Goal: Information Seeking & Learning: Find specific fact

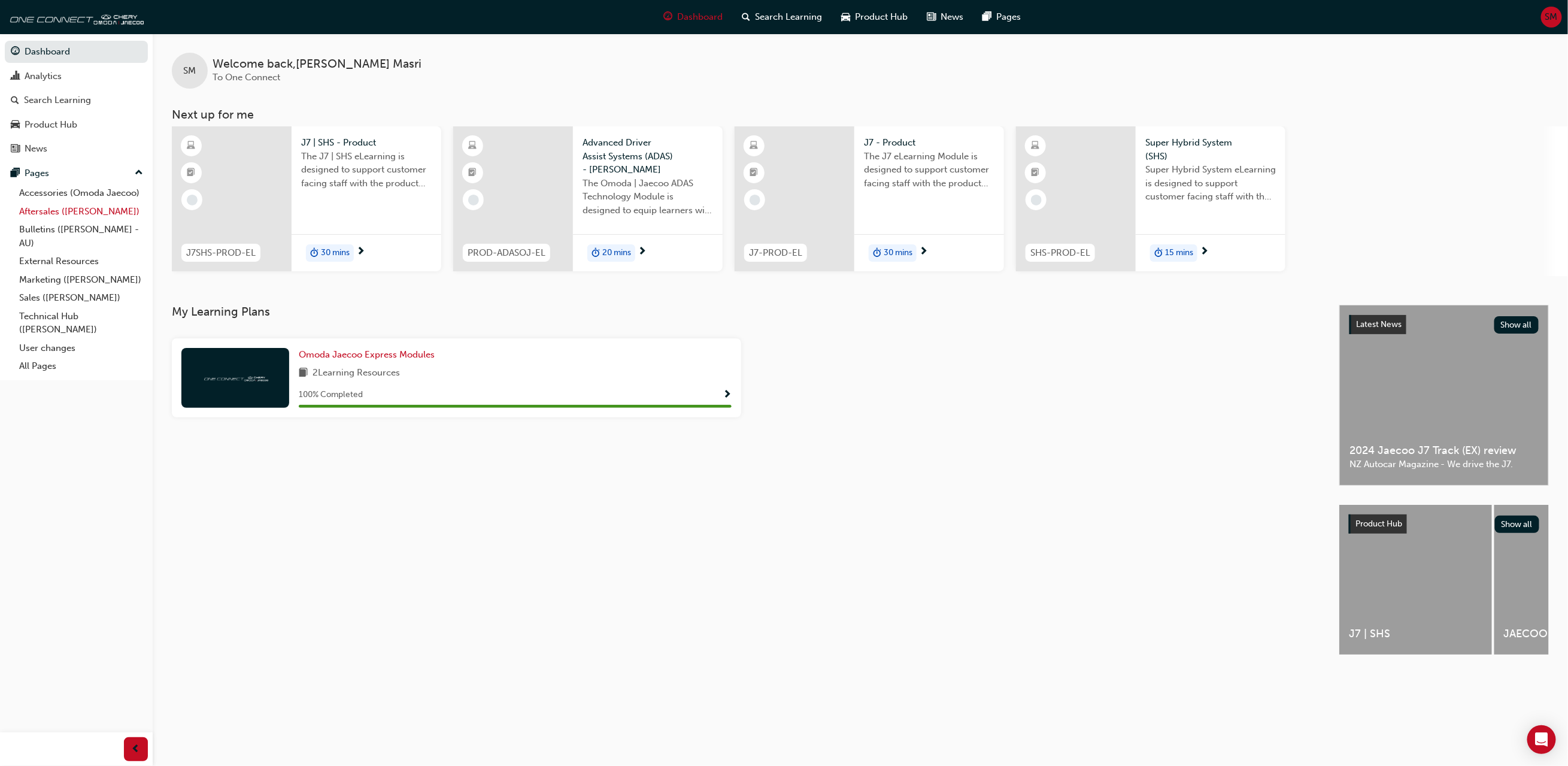
click at [82, 214] on link "Aftersales ([PERSON_NAME])" at bounding box center [81, 212] width 133 height 19
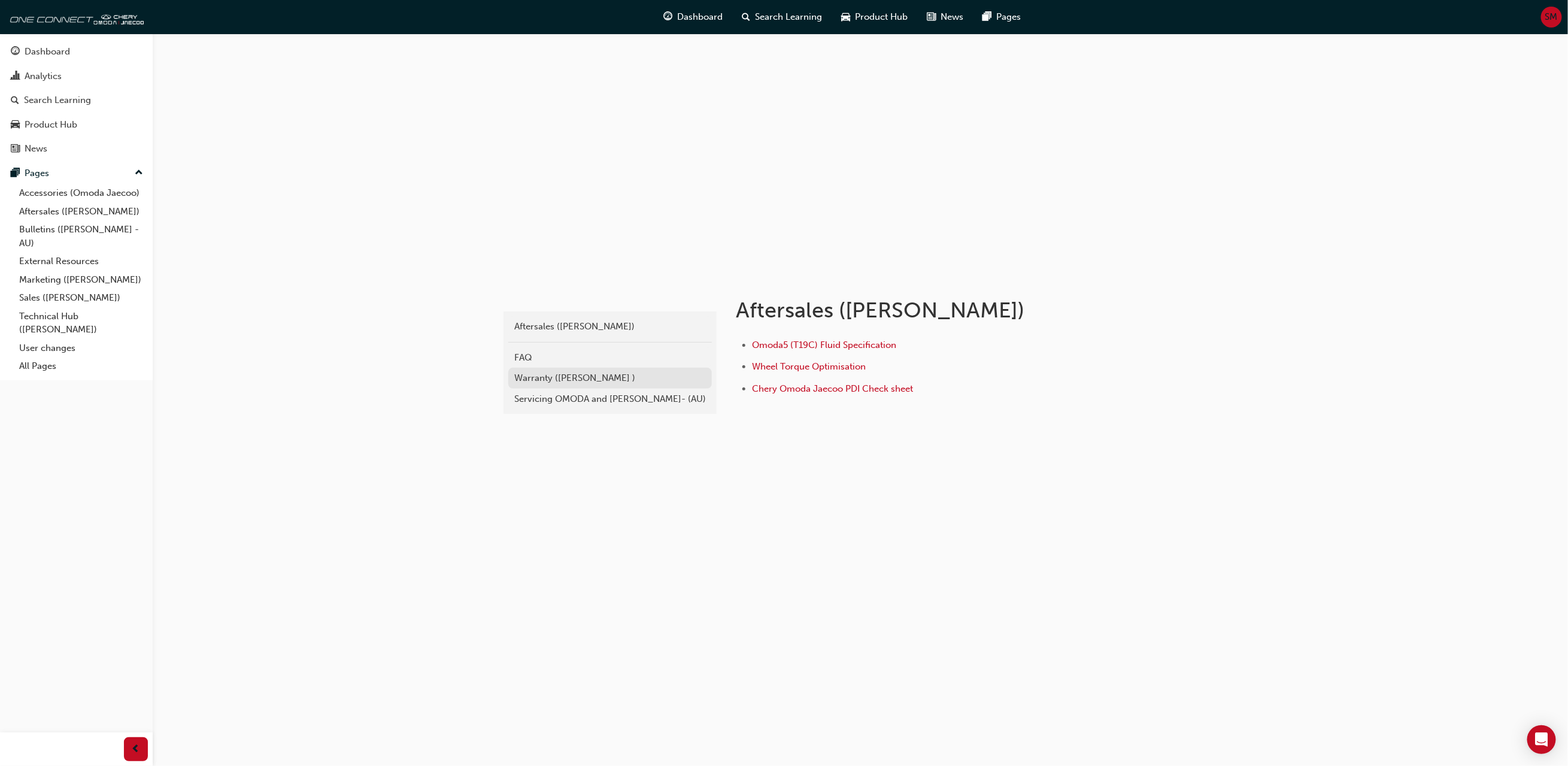
click at [560, 372] on div "Warranty ([PERSON_NAME] )" at bounding box center [610, 378] width 192 height 14
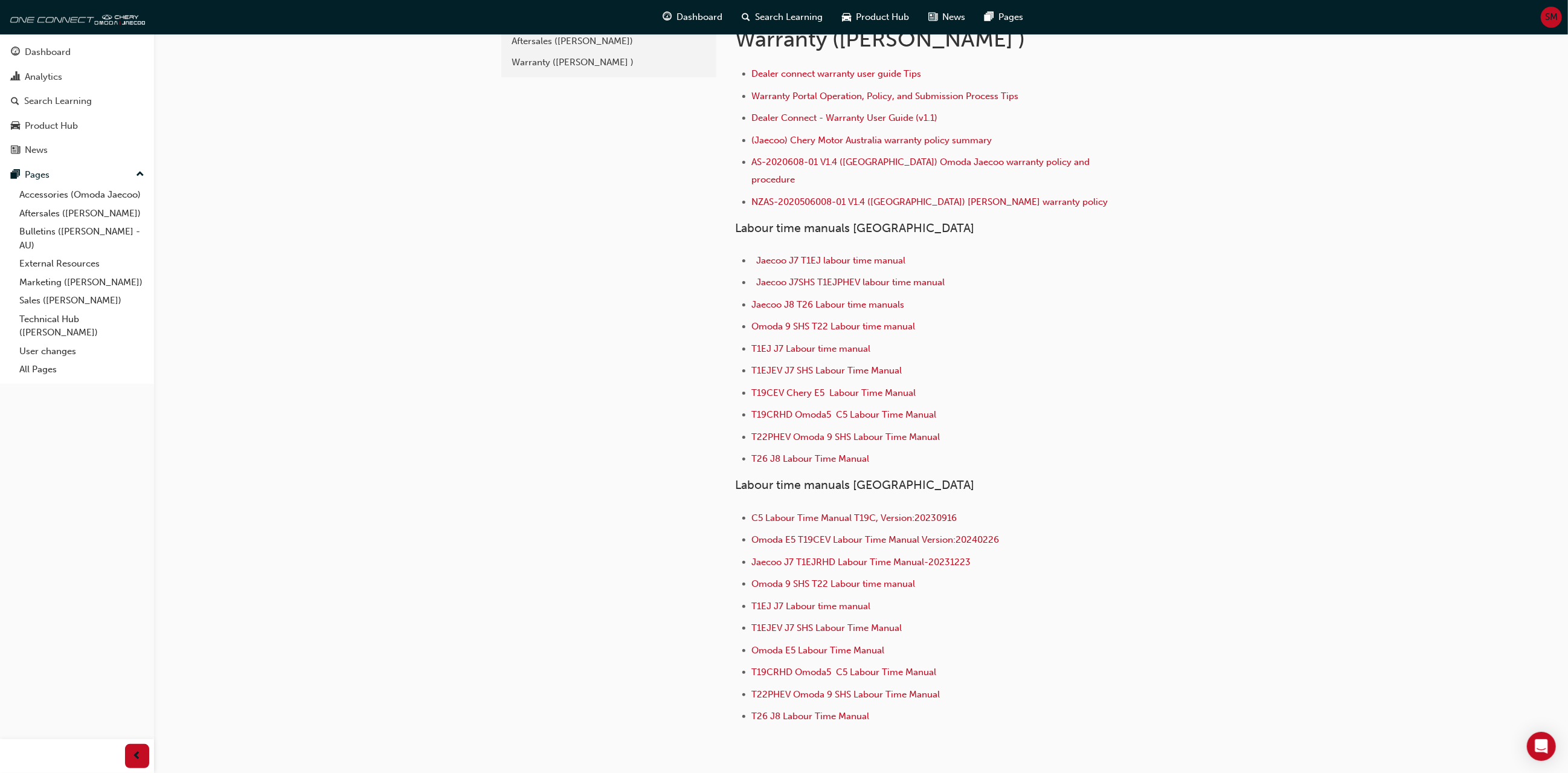
scroll to position [14, 0]
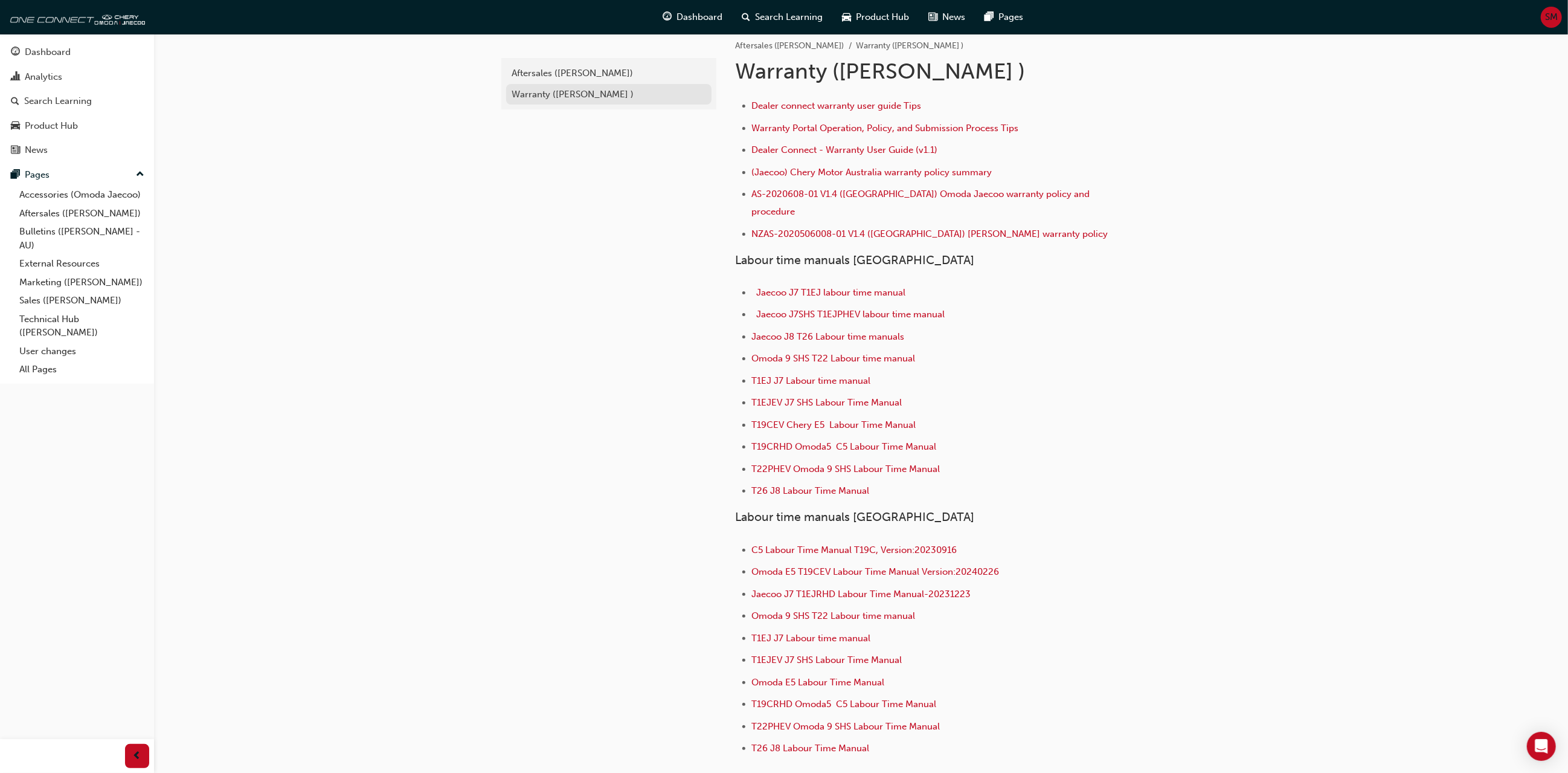
click at [553, 93] on div "Warranty ([PERSON_NAME] )" at bounding box center [609, 94] width 193 height 14
click at [557, 69] on div "Aftersales ([PERSON_NAME])" at bounding box center [609, 74] width 193 height 14
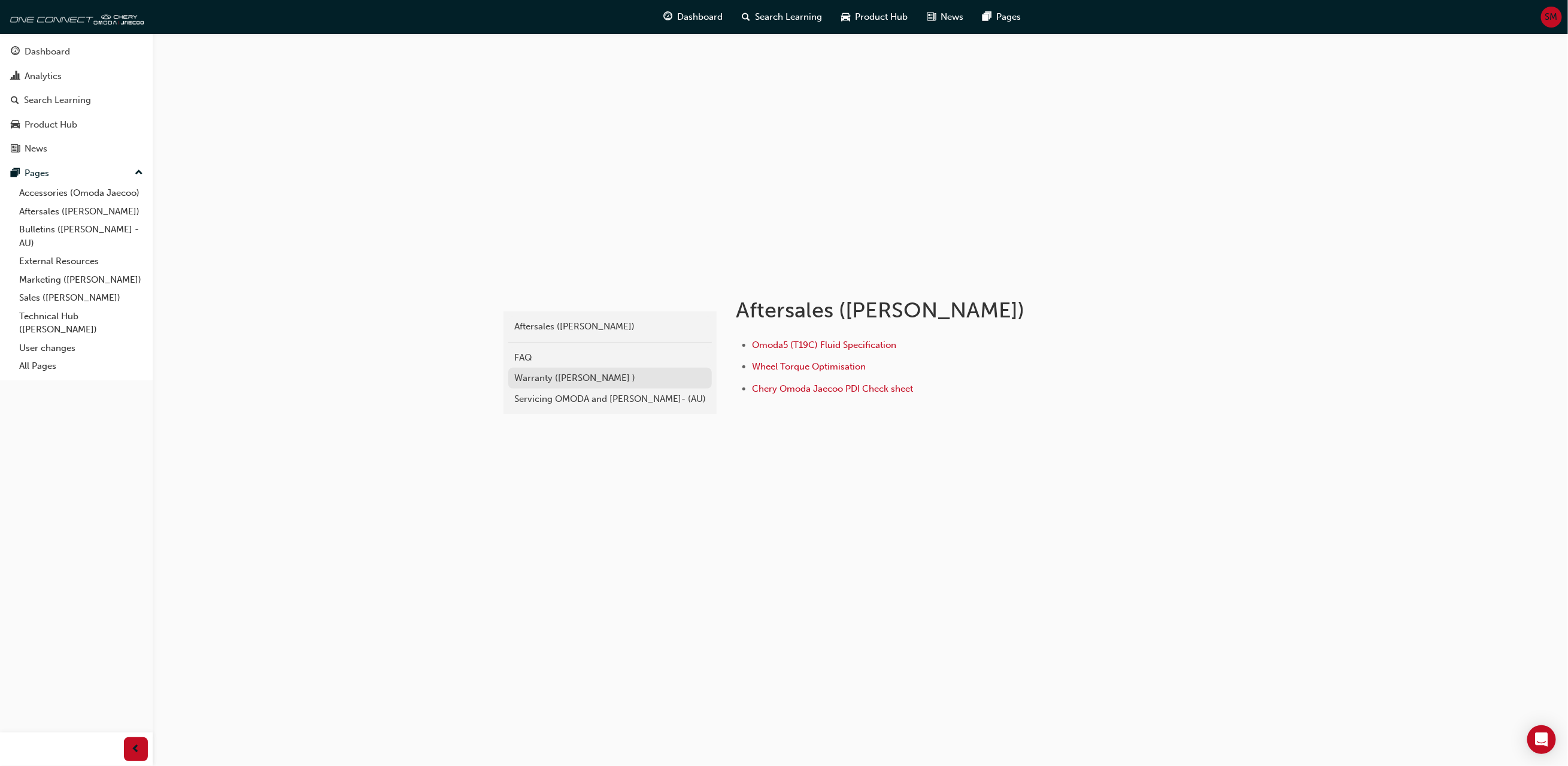
click at [587, 372] on div "Warranty (Omoda Jaecoo )" at bounding box center [610, 378] width 192 height 14
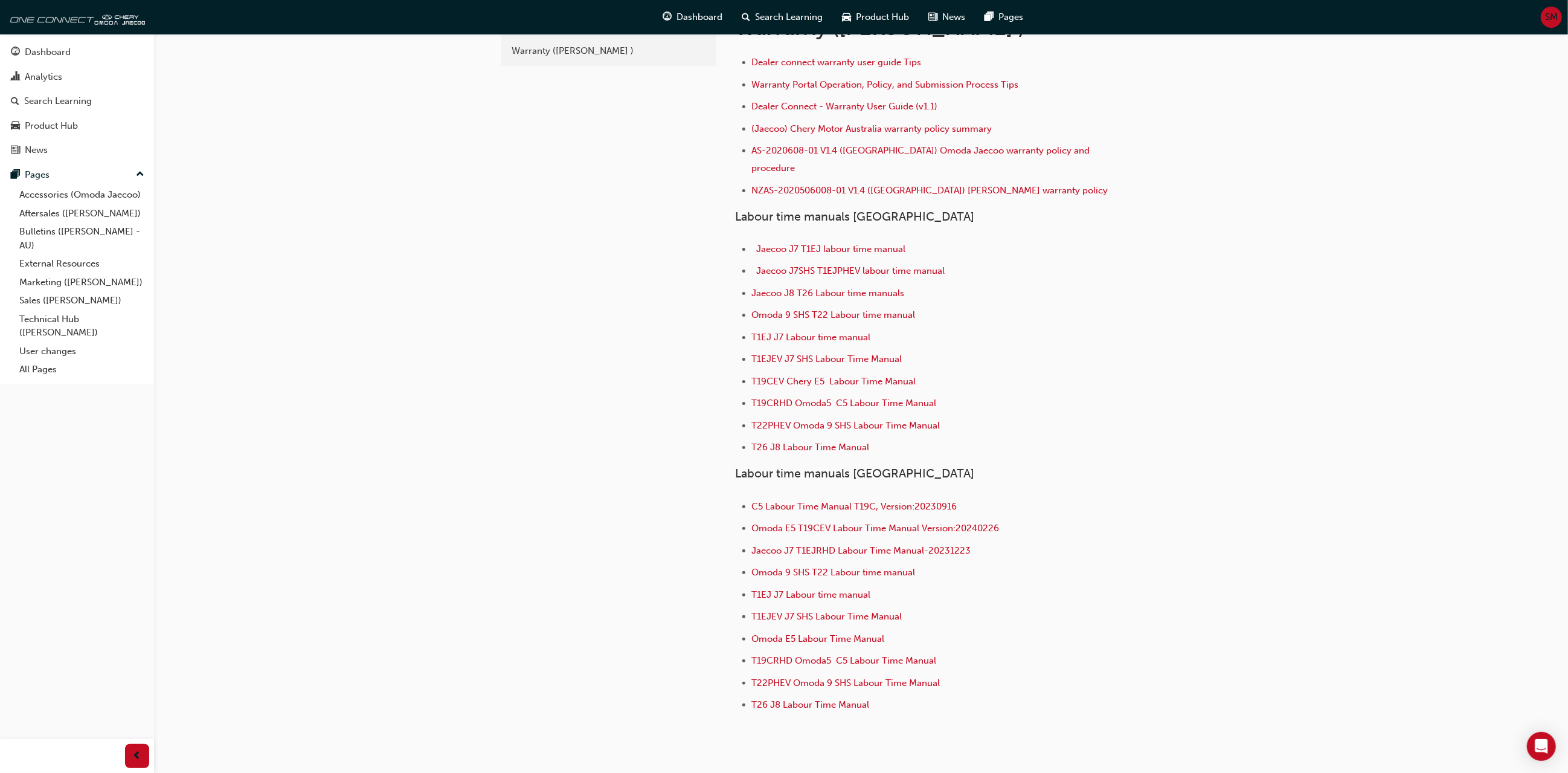
scroll to position [90, 0]
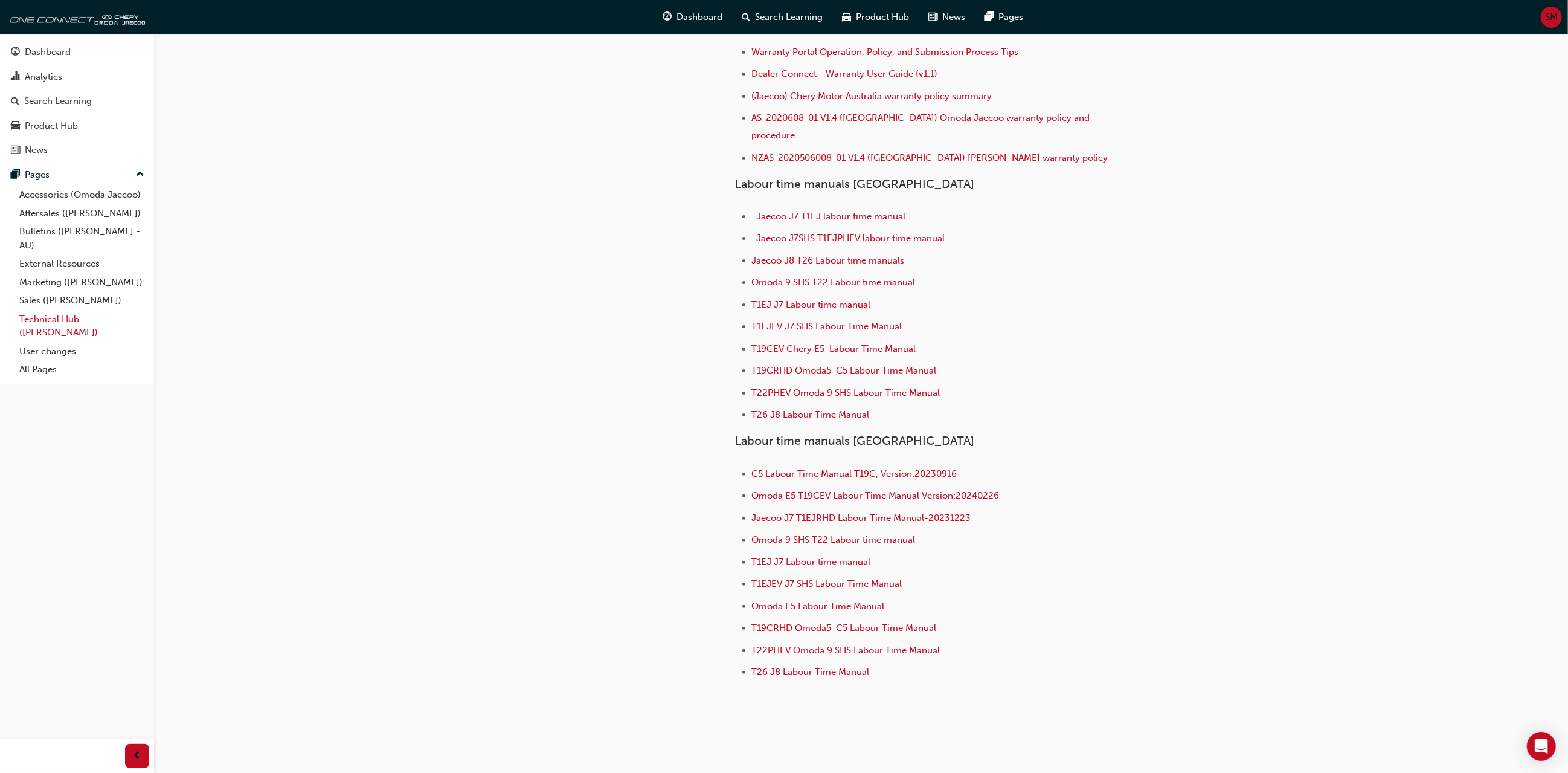
click at [67, 327] on link "Technical Hub ([PERSON_NAME])" at bounding box center [82, 326] width 134 height 32
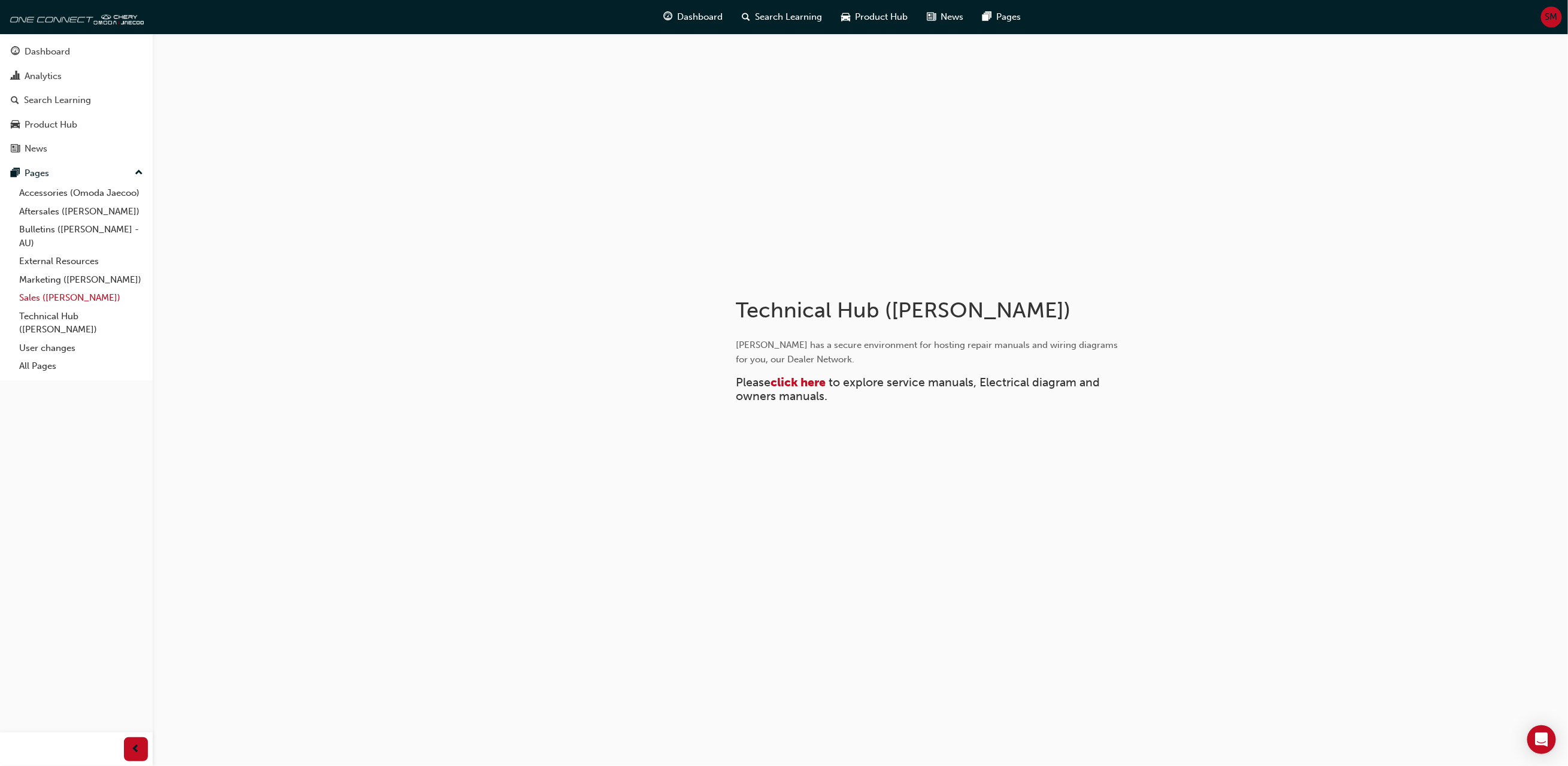
click at [57, 300] on link "Sales ([PERSON_NAME])" at bounding box center [81, 298] width 133 height 19
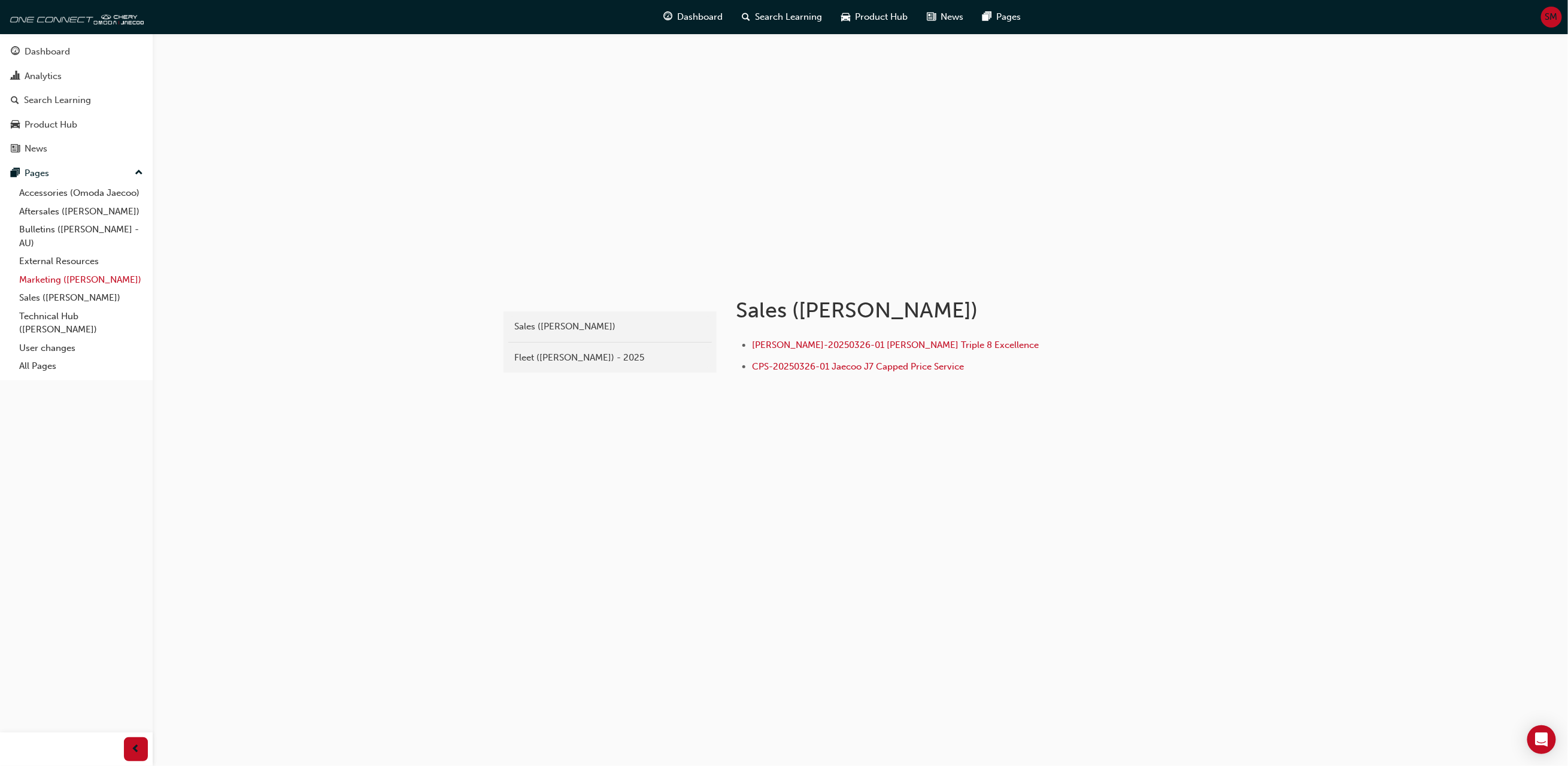
click at [55, 283] on link "Marketing ([PERSON_NAME])" at bounding box center [81, 280] width 133 height 19
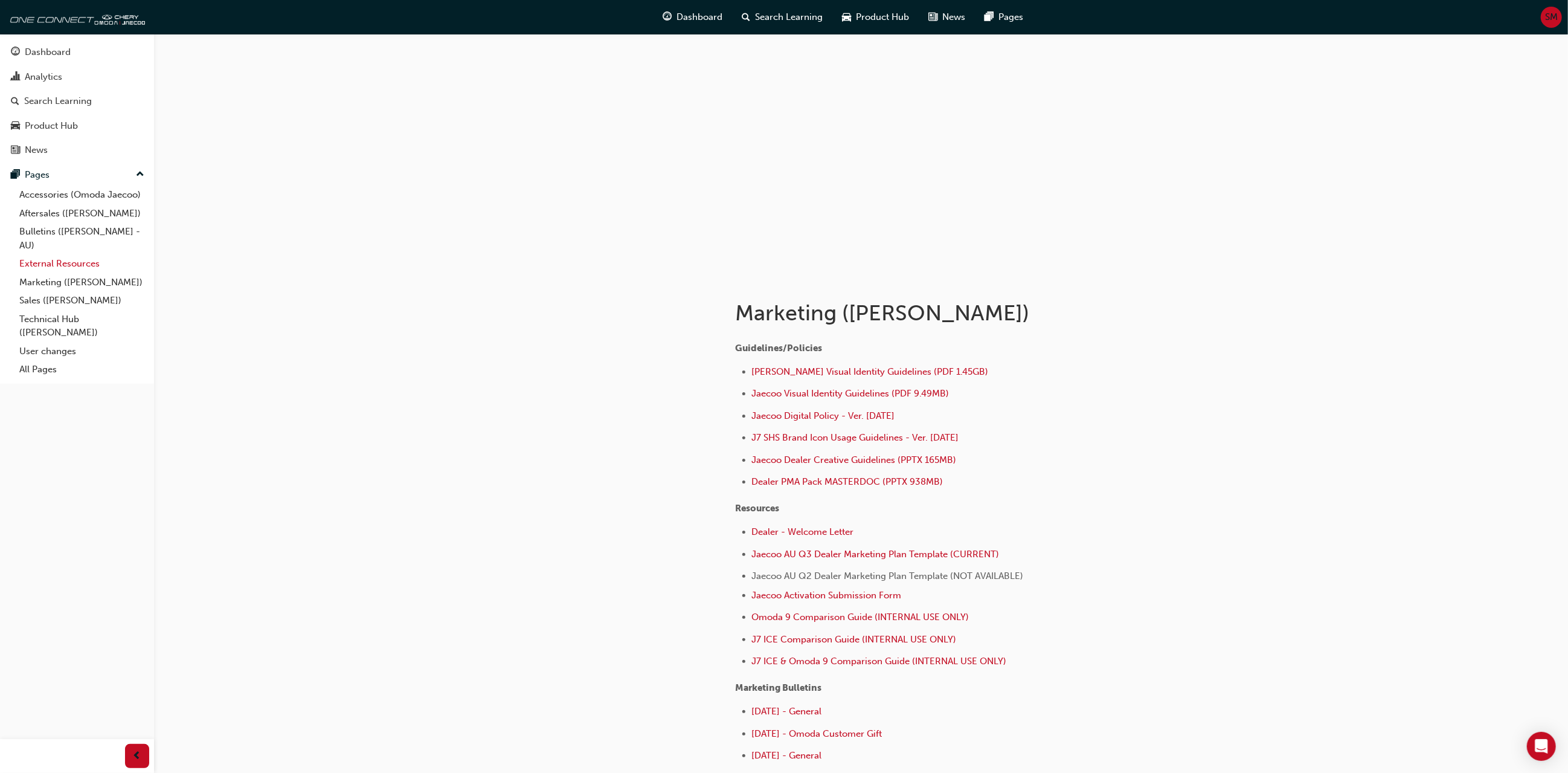
click at [50, 268] on link "External Resources" at bounding box center [82, 264] width 134 height 19
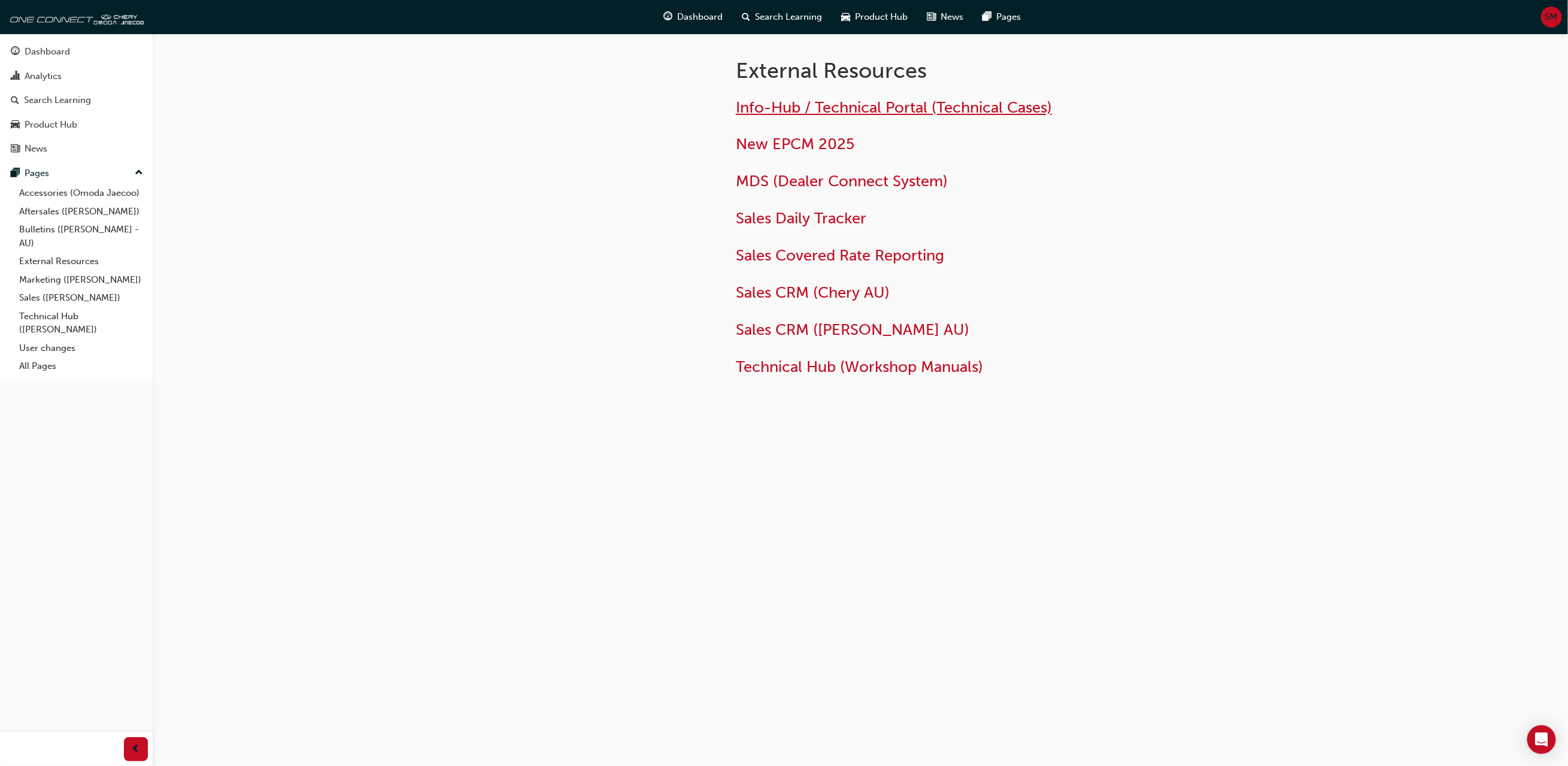
click at [910, 111] on span "Info-Hub / Technical Portal (Technical Cases)" at bounding box center [894, 108] width 316 height 19
click at [55, 214] on link "Aftersales ([PERSON_NAME])" at bounding box center [81, 212] width 133 height 19
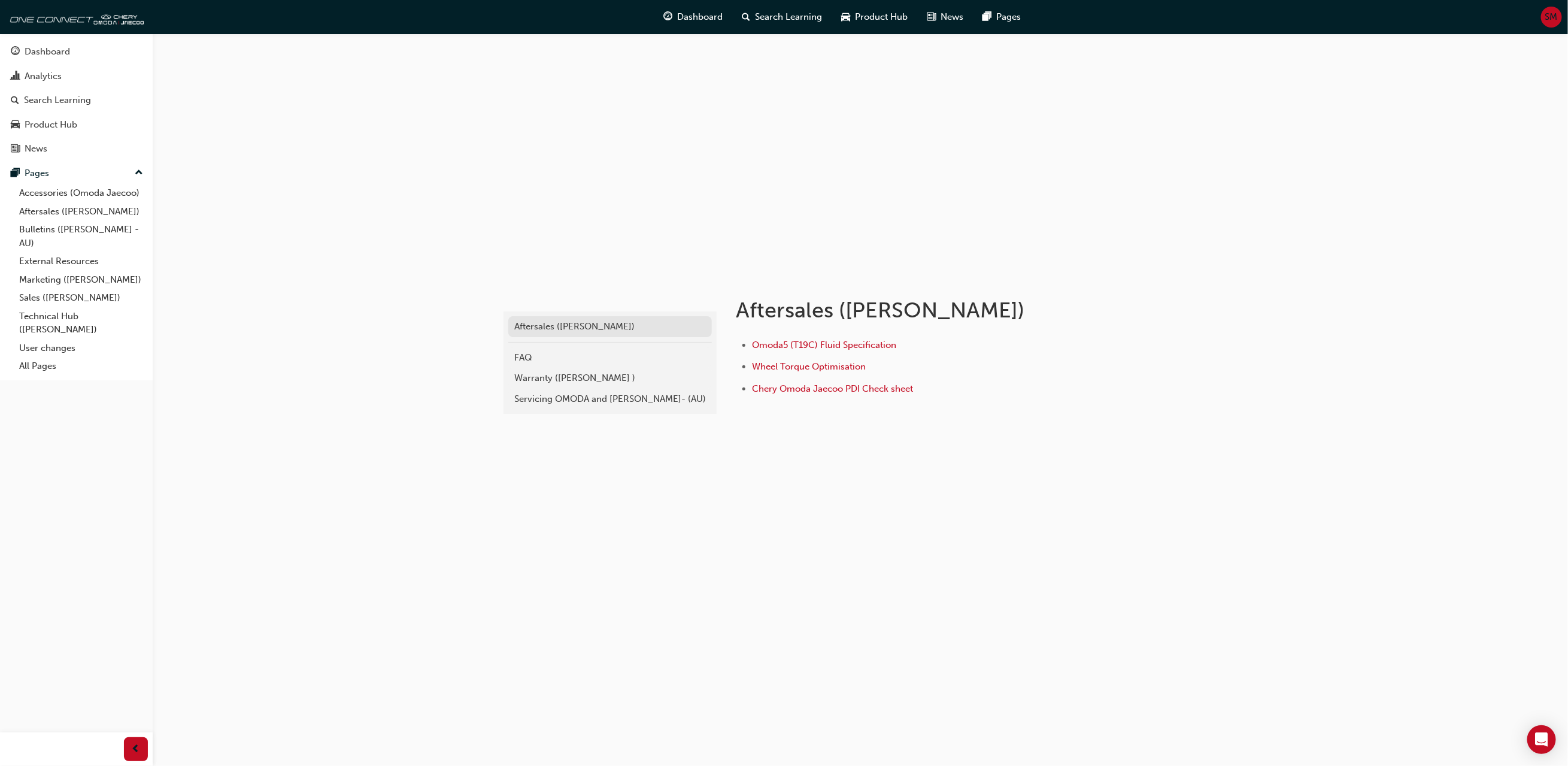
click at [560, 332] on div "Aftersales ([PERSON_NAME])" at bounding box center [610, 326] width 192 height 14
click at [859, 386] on span "Chery Omoda Jaecoo PDI Check sheet" at bounding box center [832, 388] width 161 height 11
click at [580, 376] on div "Warranty ([PERSON_NAME] )" at bounding box center [610, 378] width 192 height 14
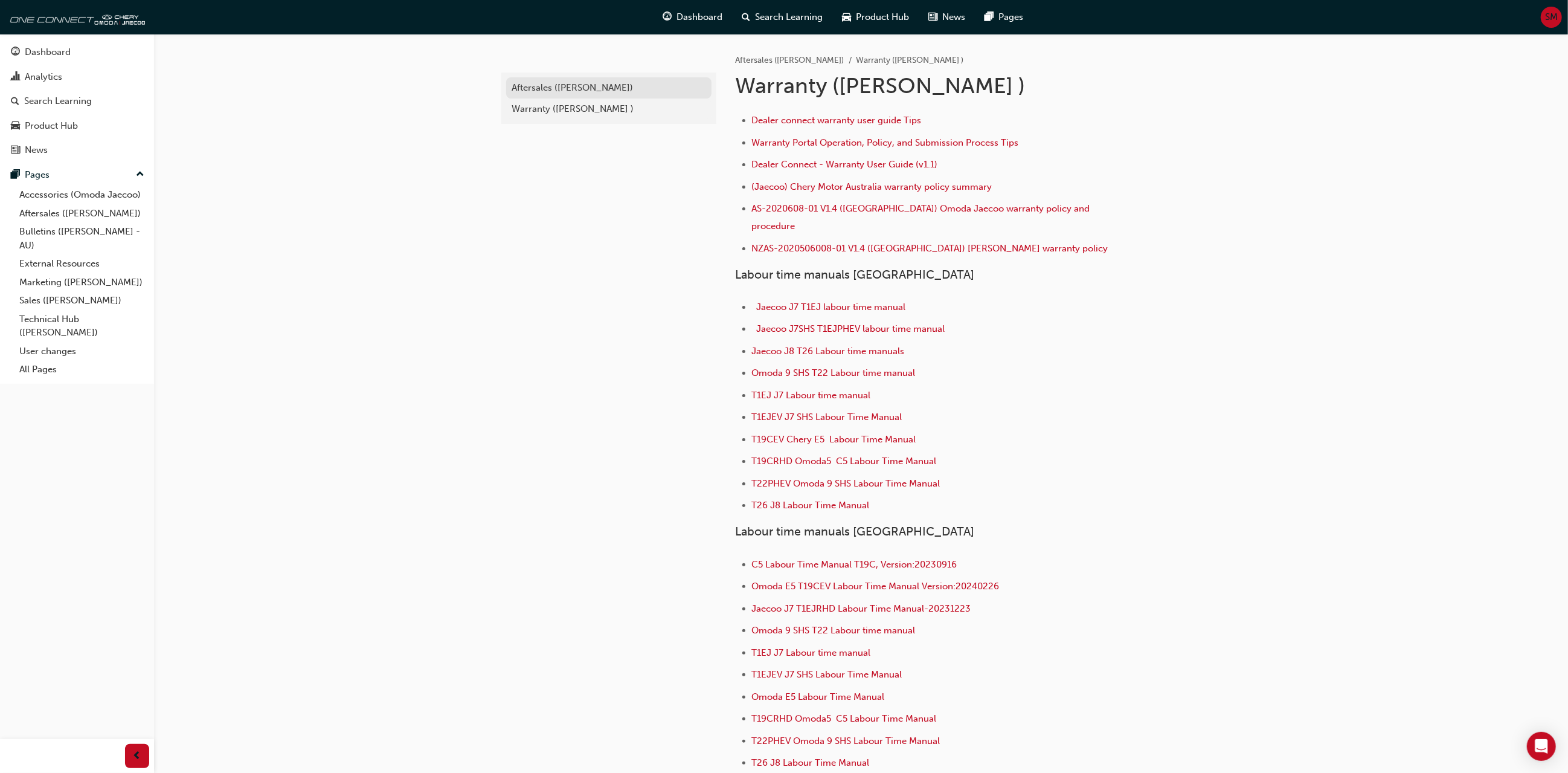
click at [555, 86] on div "Aftersales ([PERSON_NAME])" at bounding box center [609, 88] width 193 height 14
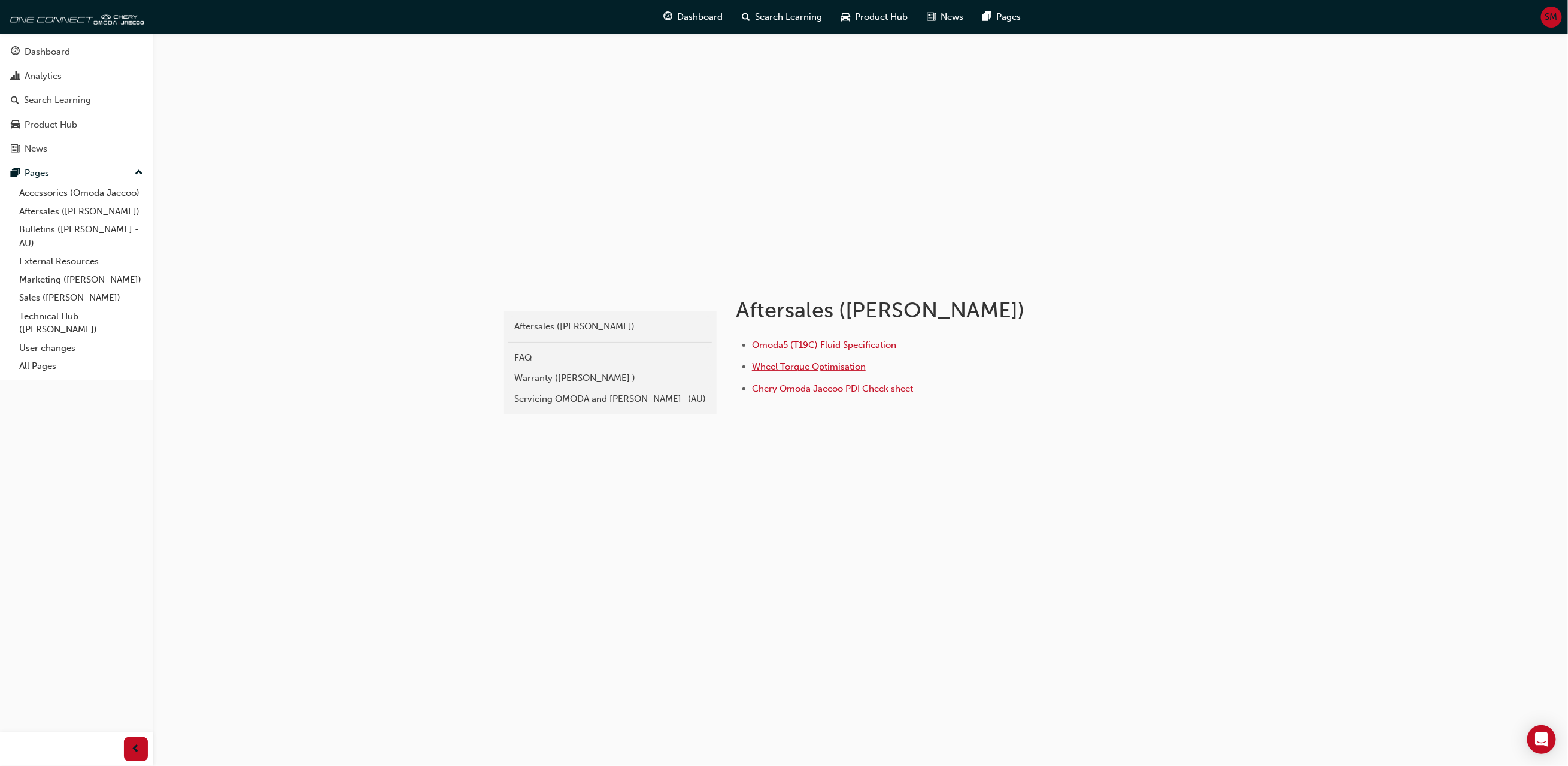
click at [798, 364] on span "Wheel Torque Optimisation" at bounding box center [808, 366] width 114 height 11
click at [604, 394] on div "Servicing OMODA and [PERSON_NAME]- (AU)" at bounding box center [610, 399] width 192 height 14
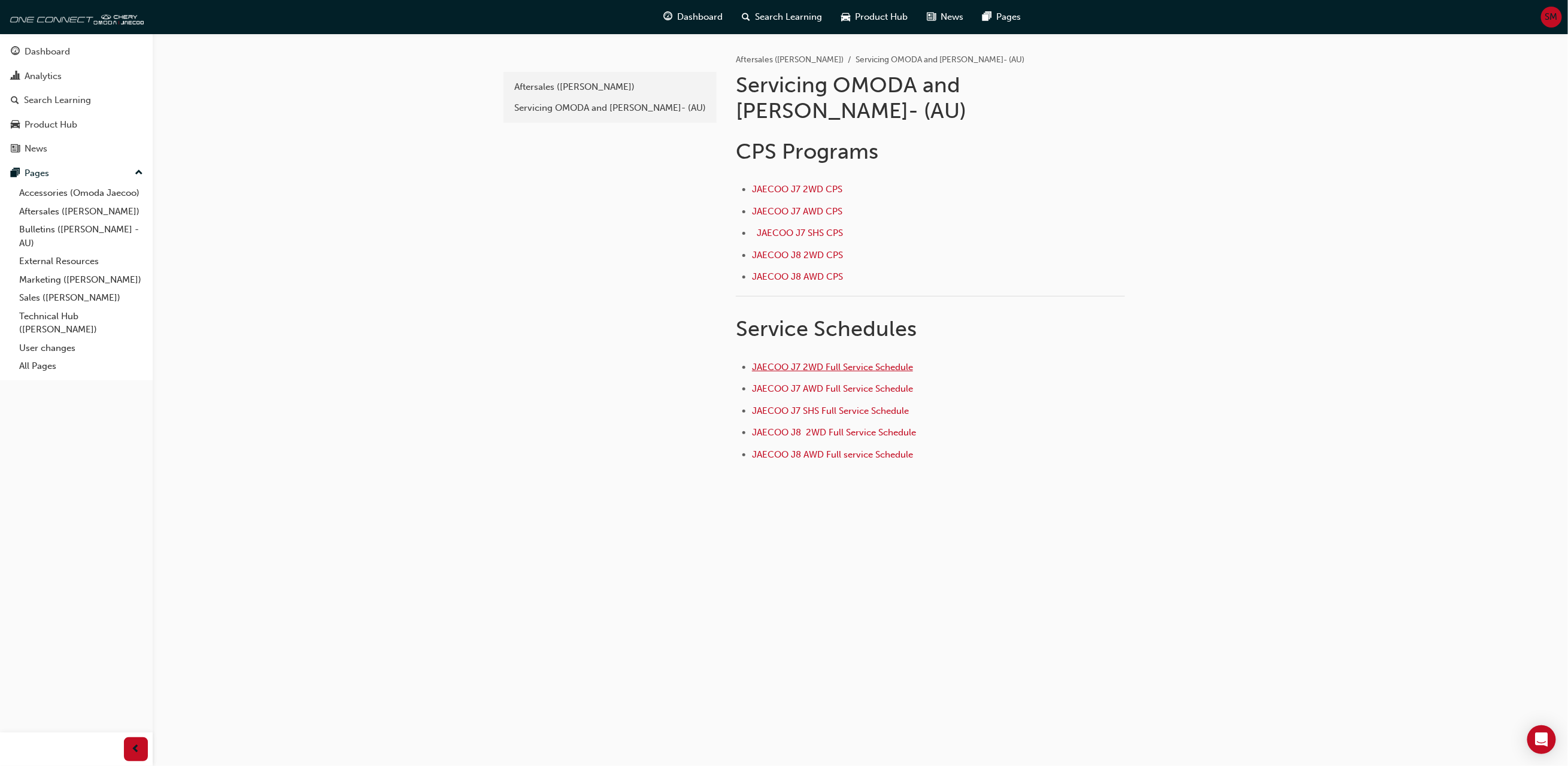
click at [814, 362] on span "JAECOO J7 2WD Full Service Schedule" at bounding box center [832, 367] width 161 height 11
click at [773, 21] on span "Search Learning" at bounding box center [789, 17] width 67 height 14
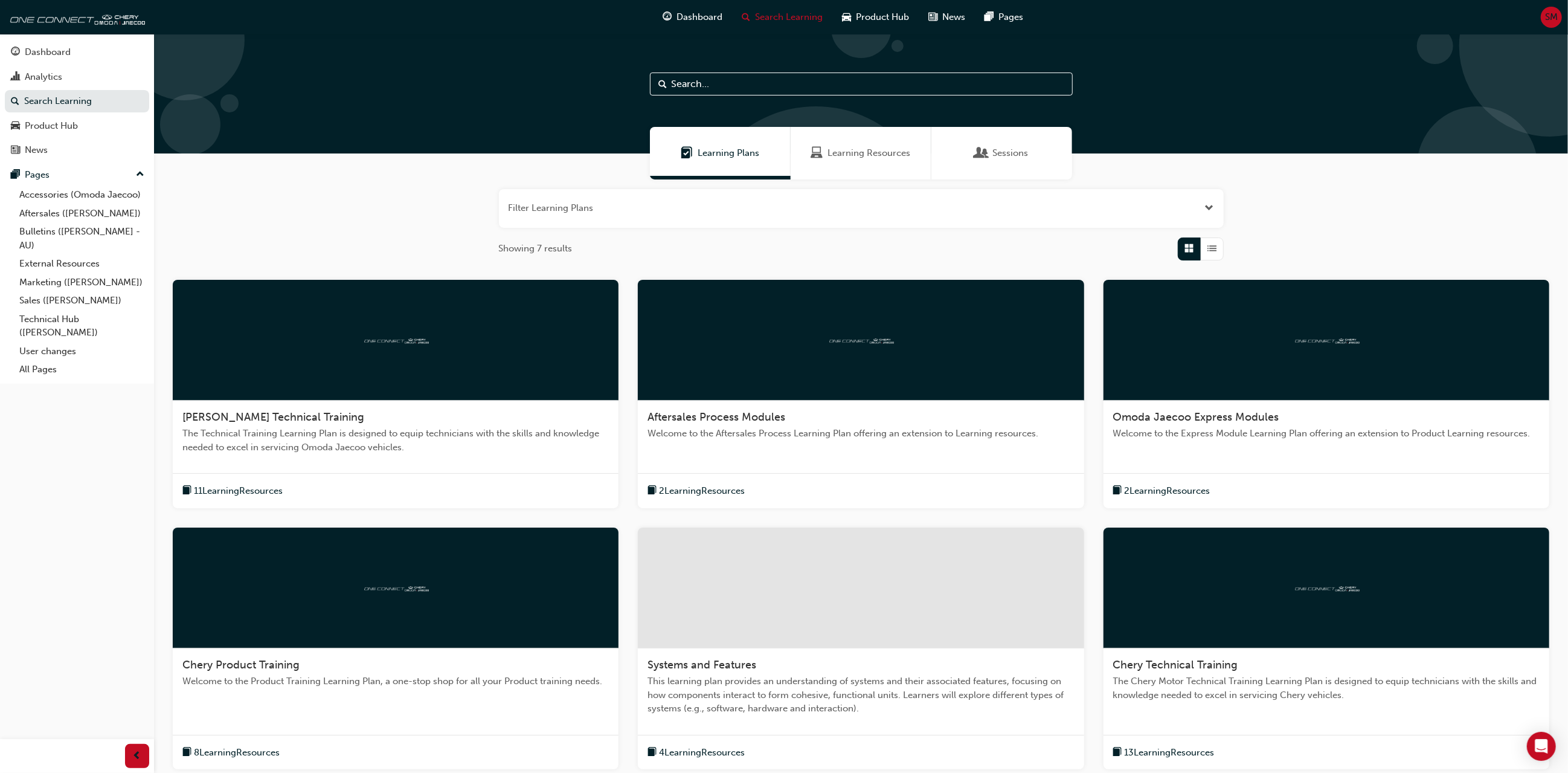
drag, startPoint x: 700, startPoint y: 85, endPoint x: 714, endPoint y: 82, distance: 14.3
click at [700, 84] on input "text" at bounding box center [861, 84] width 423 height 23
paste input "Jaecoo J7 DMS Optimisation"
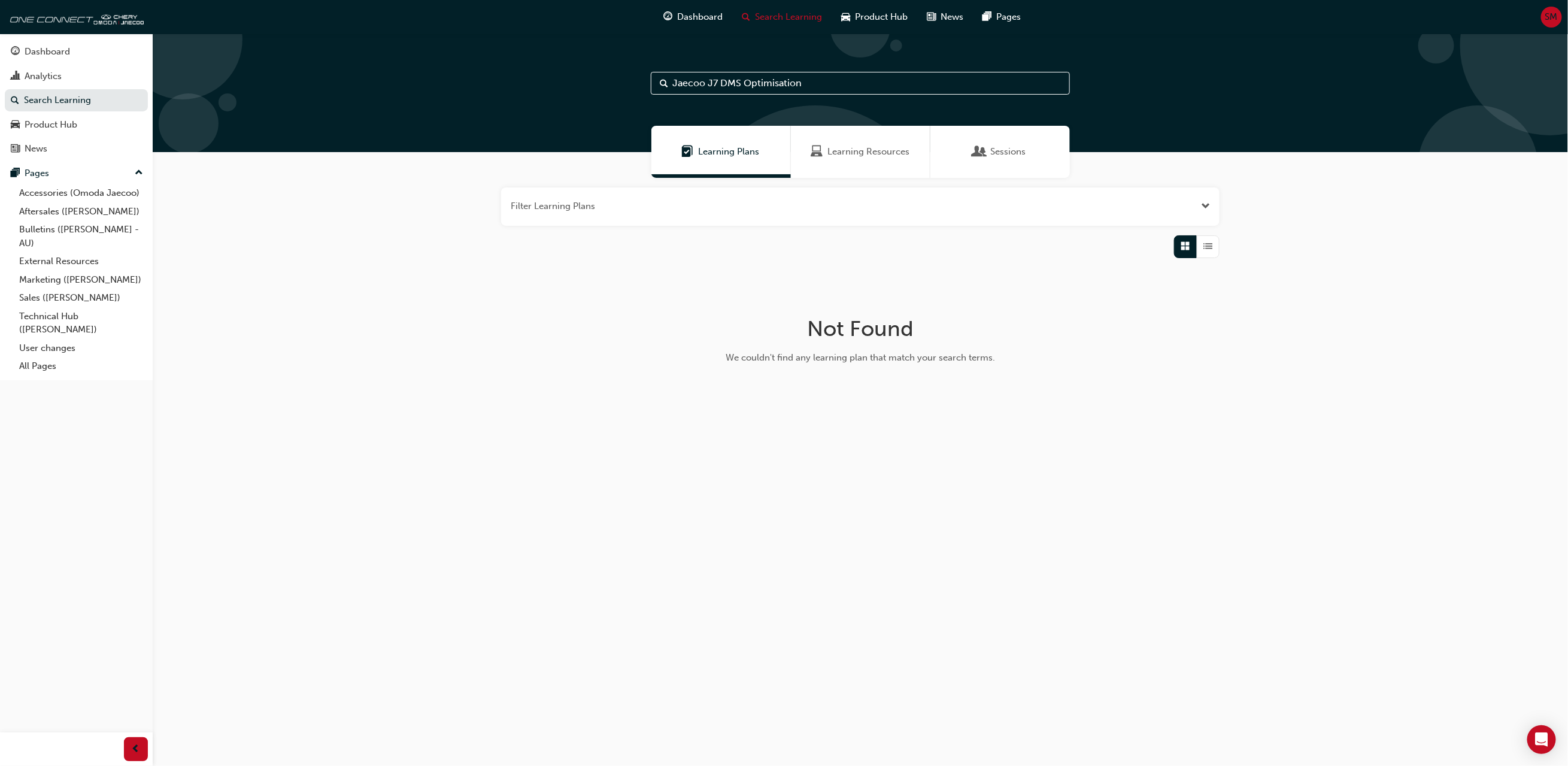
type input "Jaecoo J7 DMS Optimisation"
click at [59, 314] on link "Technical Hub ([PERSON_NAME])" at bounding box center [81, 323] width 133 height 32
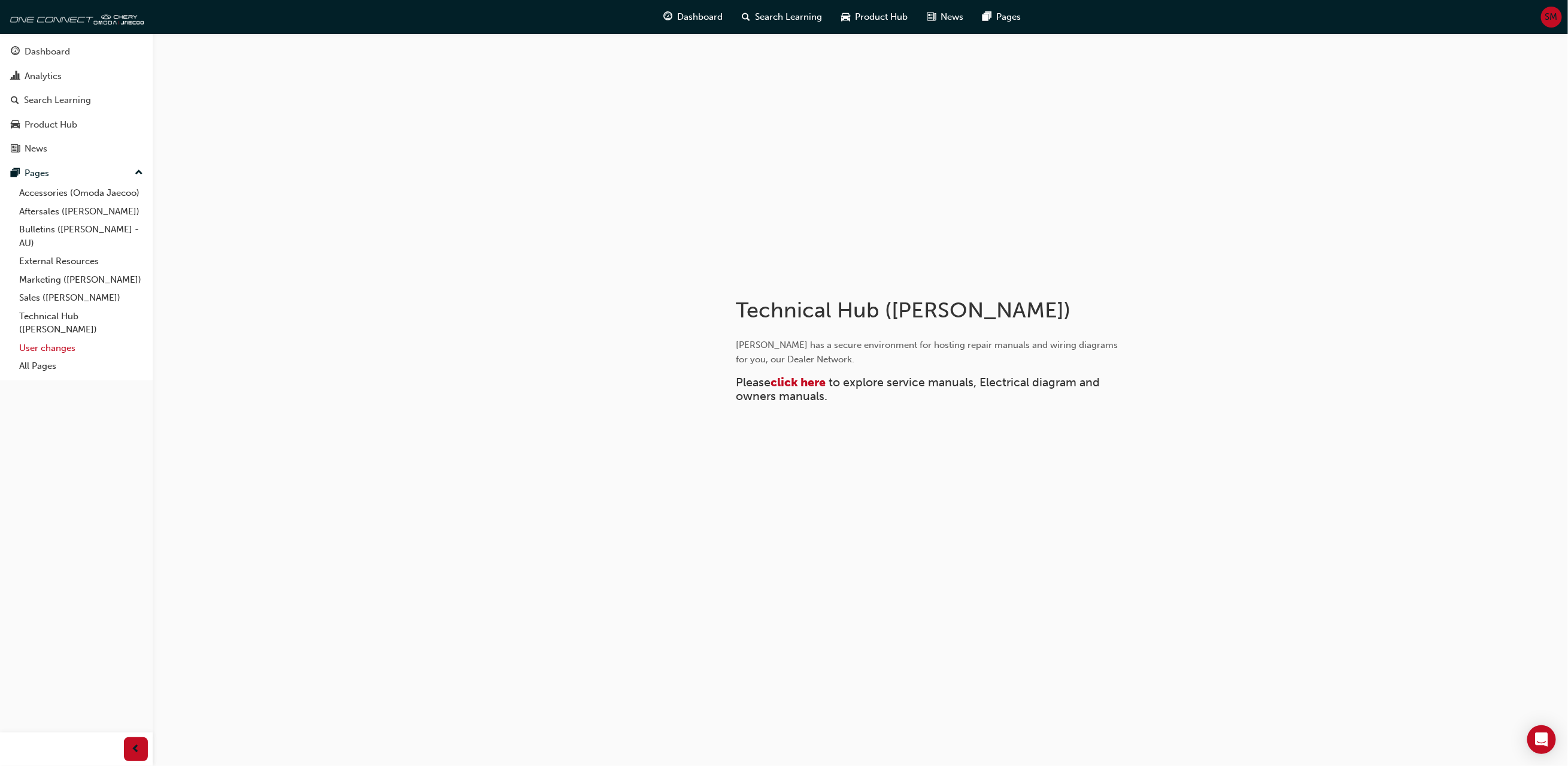
click at [44, 348] on link "User changes" at bounding box center [81, 348] width 133 height 19
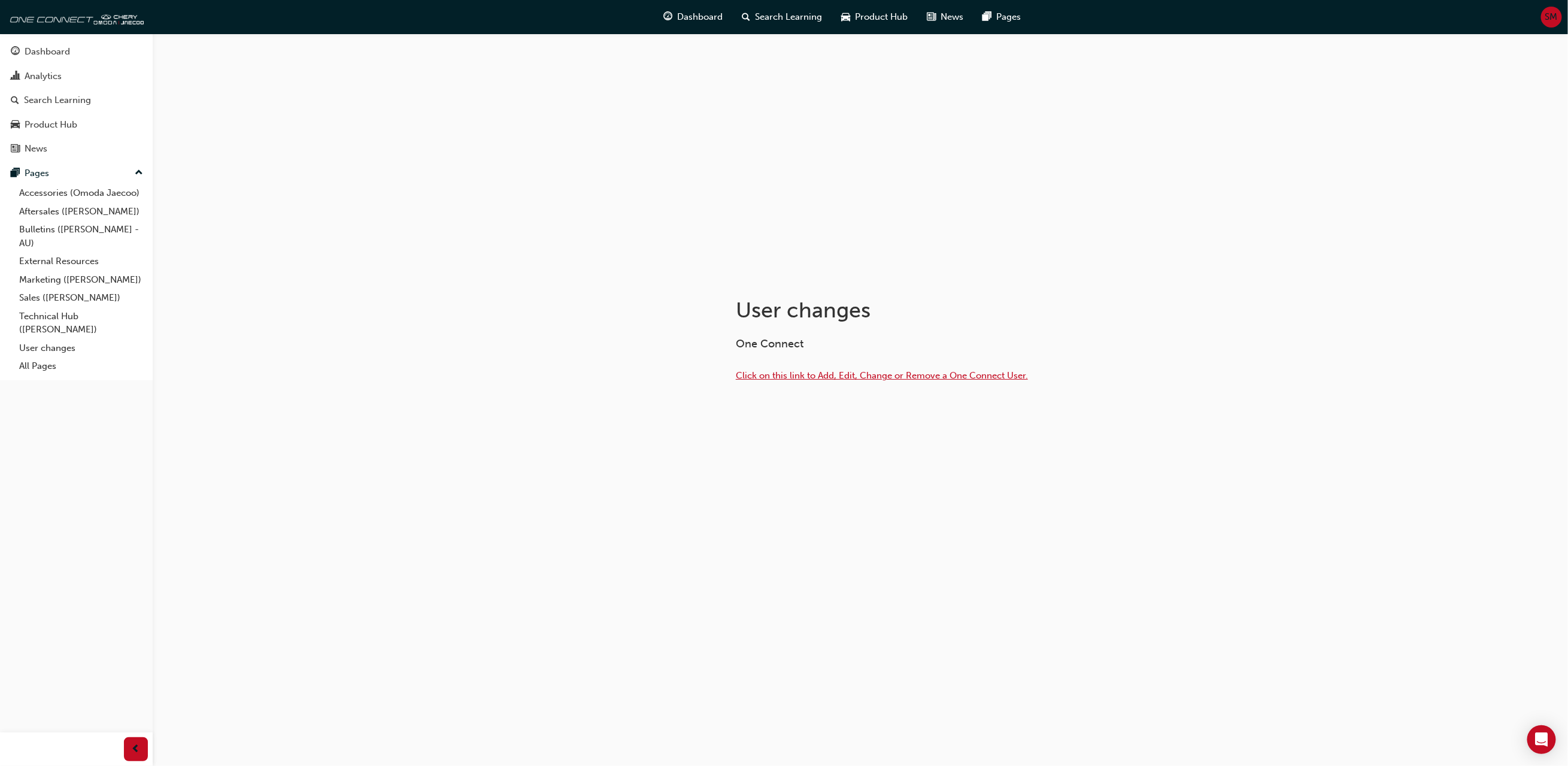
click at [829, 378] on span "Click on this link to Add, Edit, Change or Remove a One Connect User." at bounding box center [881, 375] width 292 height 11
click at [46, 298] on link "Sales ([PERSON_NAME])" at bounding box center [81, 298] width 133 height 19
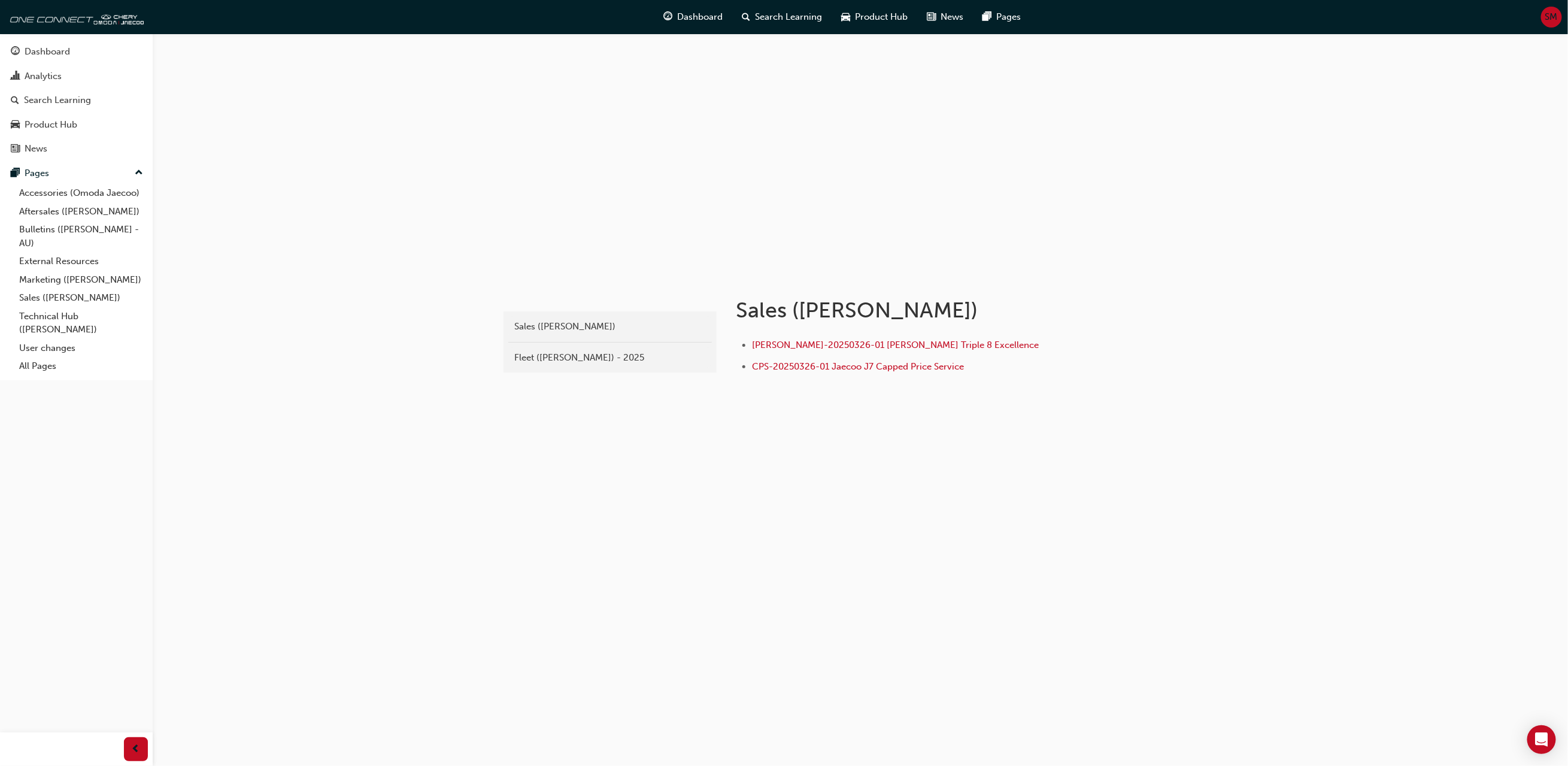
click at [593, 354] on div "Fleet ([PERSON_NAME]) - 2025" at bounding box center [610, 357] width 192 height 14
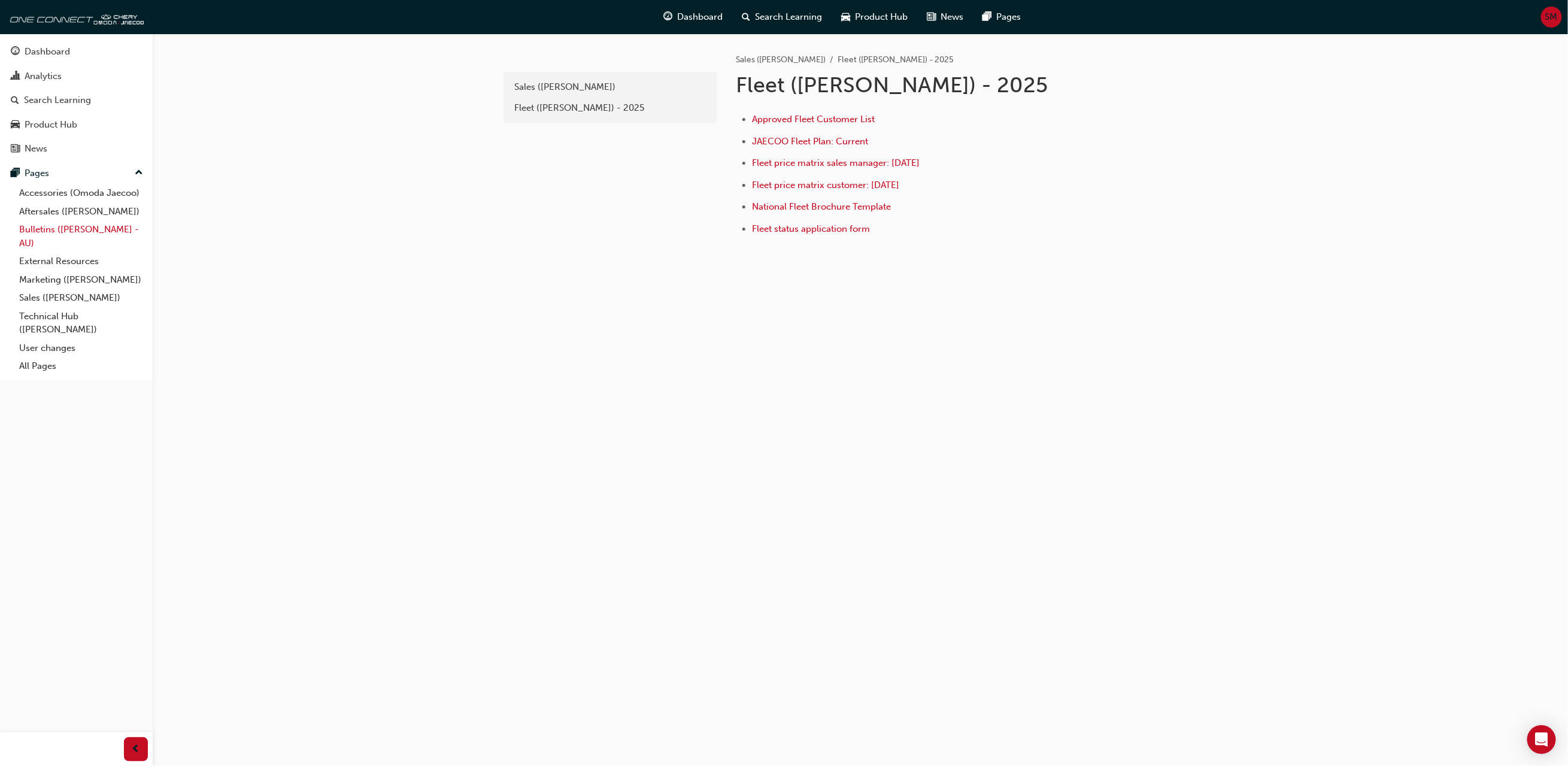
click at [67, 232] on link "Bulletins ([PERSON_NAME] - AU)" at bounding box center [81, 236] width 133 height 32
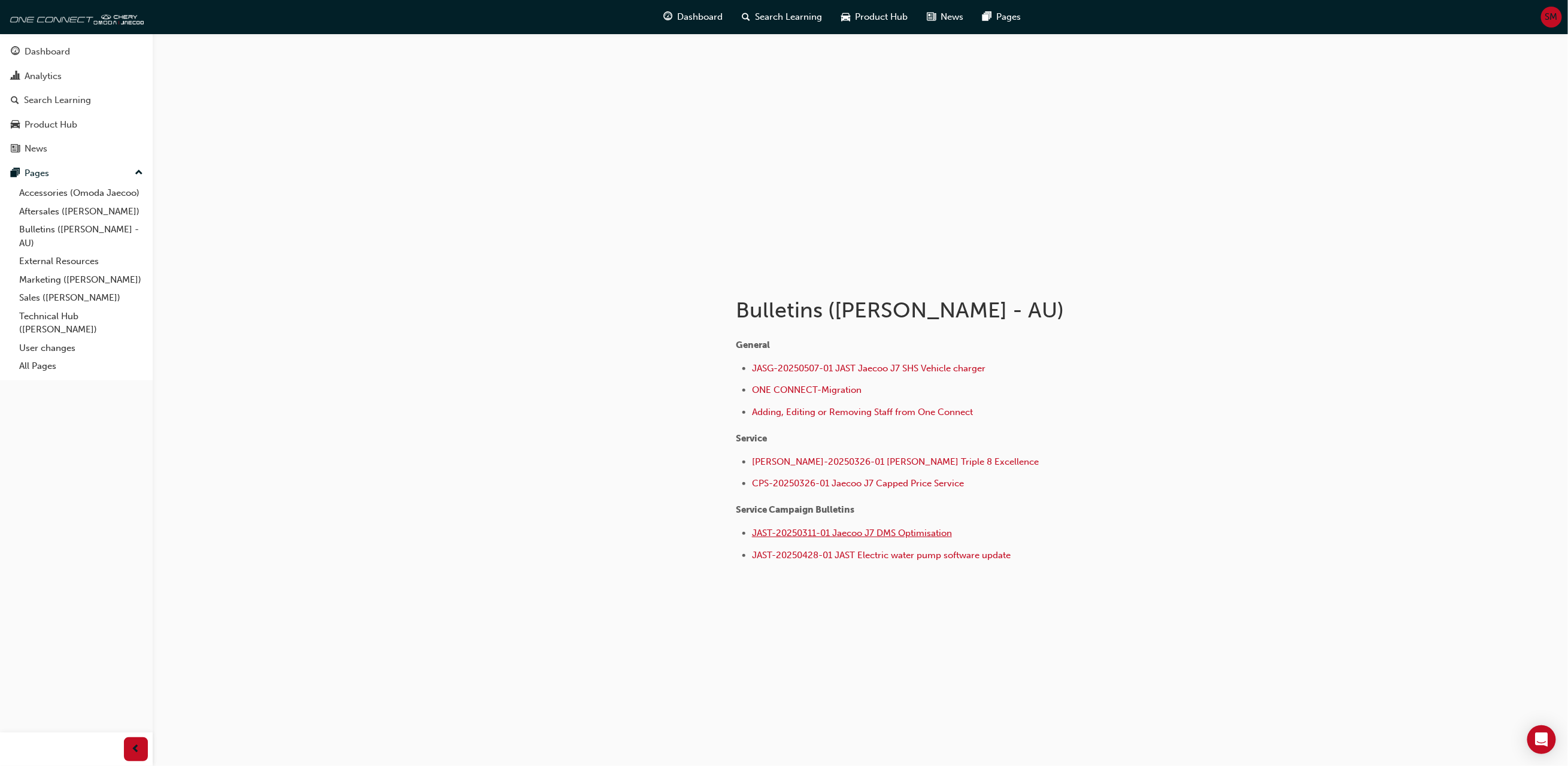
click at [883, 534] on span "JAST-20250311-01 Jaecoo J7 DMS Optimisation" at bounding box center [851, 532] width 200 height 11
